Goal: Entertainment & Leisure: Consume media (video, audio)

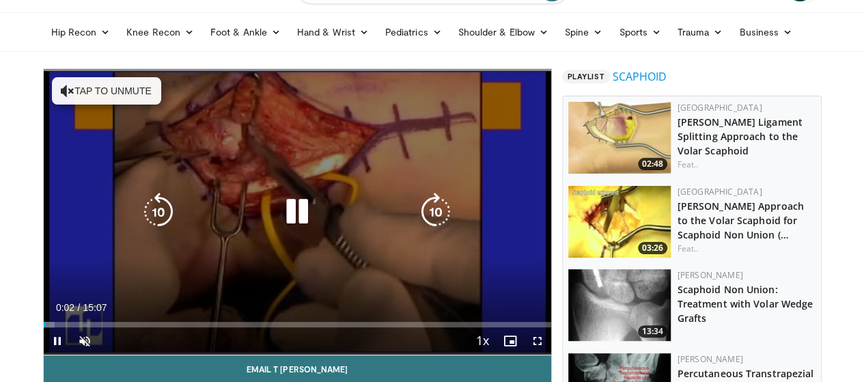
scroll to position [120, 0]
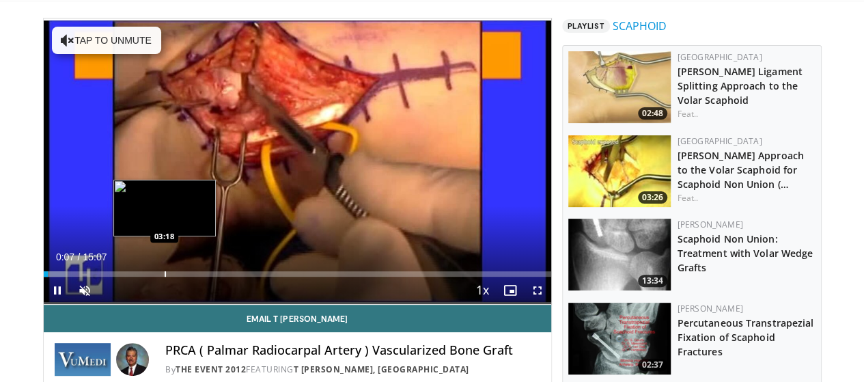
click at [130, 276] on div "Loaded : 4.41% 00:08 03:18" at bounding box center [297, 270] width 507 height 13
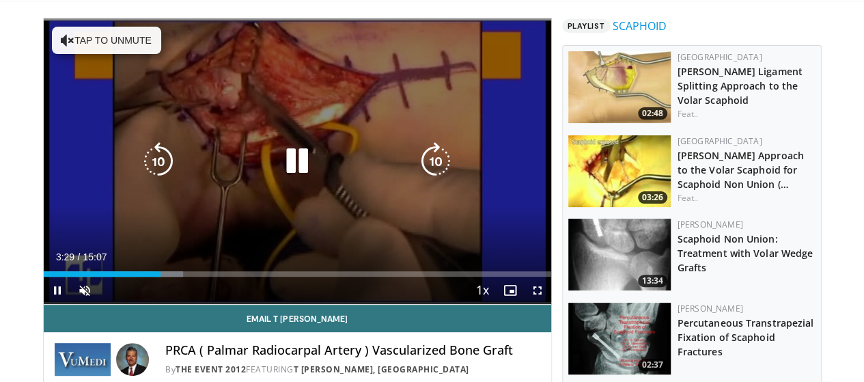
click at [56, 40] on button "Tap to unmute" at bounding box center [106, 40] width 109 height 27
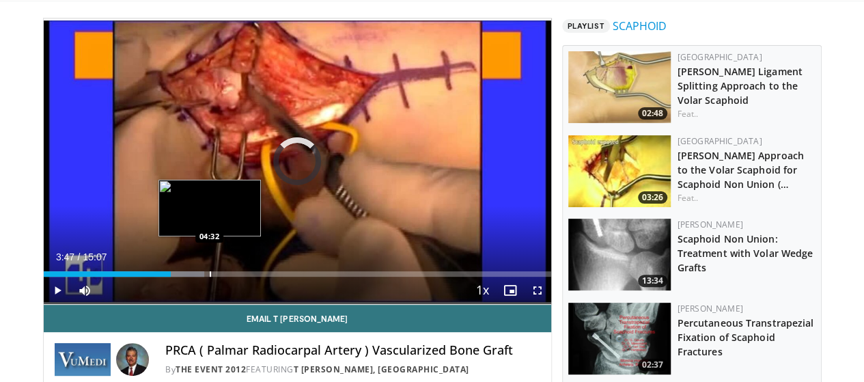
click at [210, 276] on div "Progress Bar" at bounding box center [210, 273] width 1 height 5
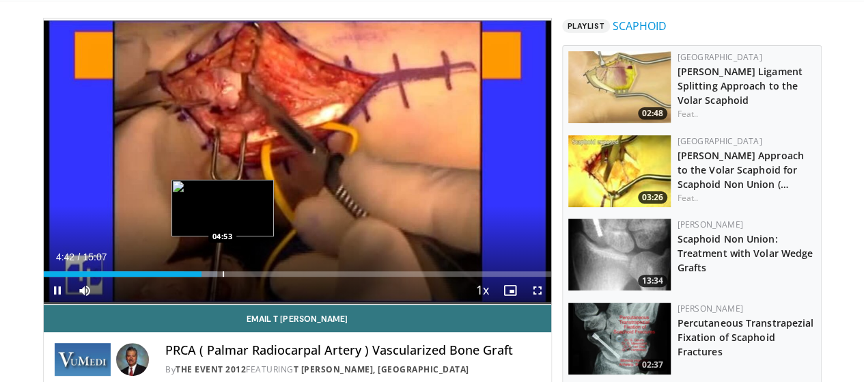
click at [187, 276] on div "Loaded : 34.20% 04:42 04:53" at bounding box center [297, 273] width 507 height 5
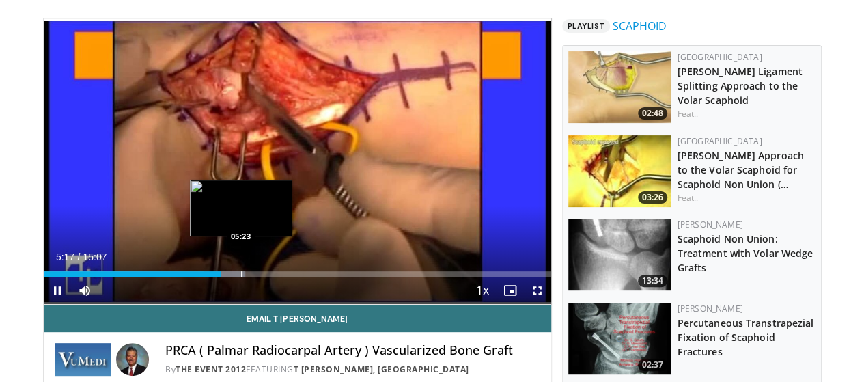
click at [205, 276] on div "Progress Bar" at bounding box center [223, 273] width 41 height 5
click at [249, 276] on div "Progress Bar" at bounding box center [249, 273] width 1 height 5
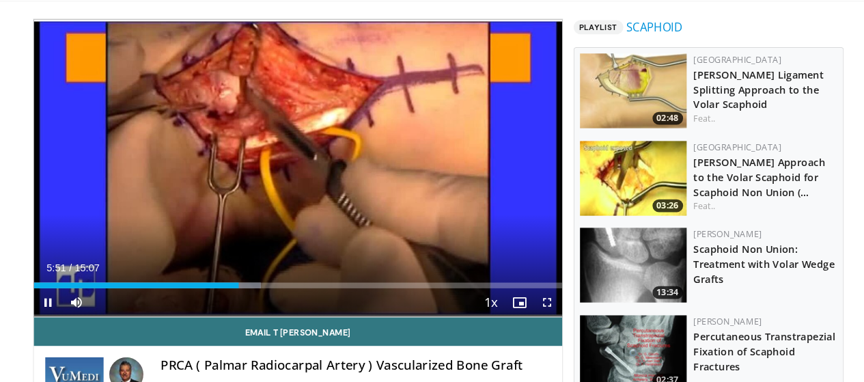
scroll to position [105, 0]
